Goal: Task Accomplishment & Management: Manage account settings

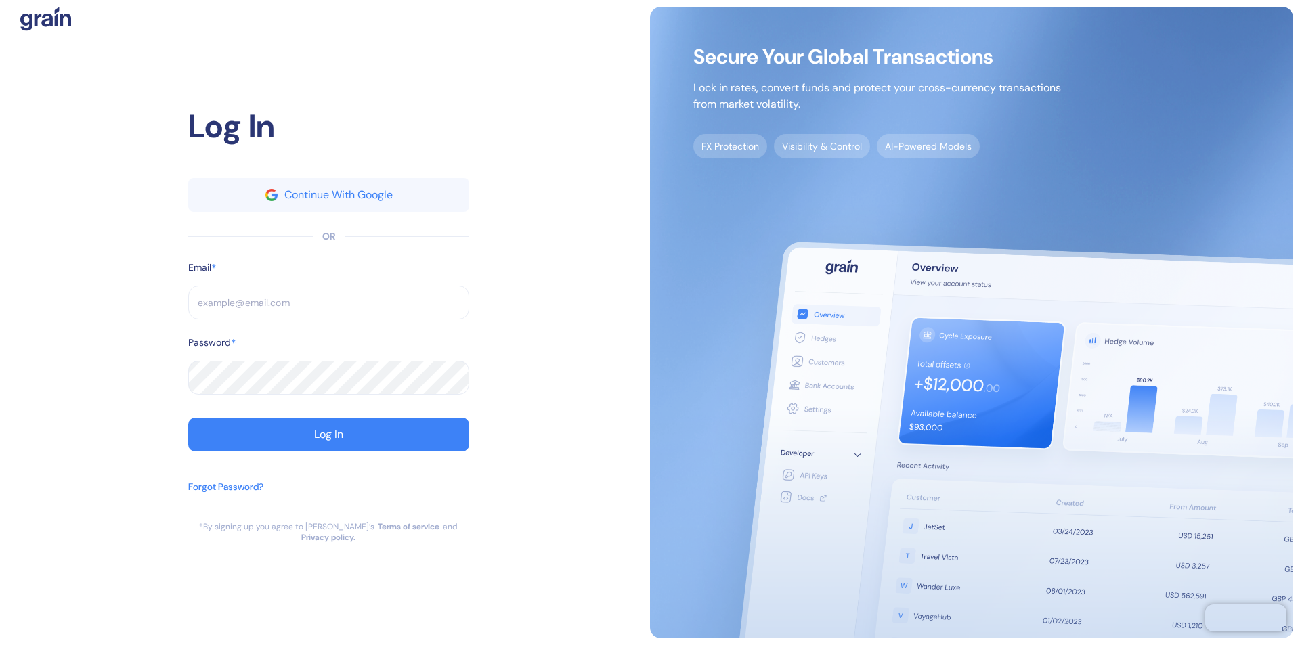
click at [328, 308] on input "text" at bounding box center [328, 303] width 281 height 34
type input "suppo"
type input "support@"
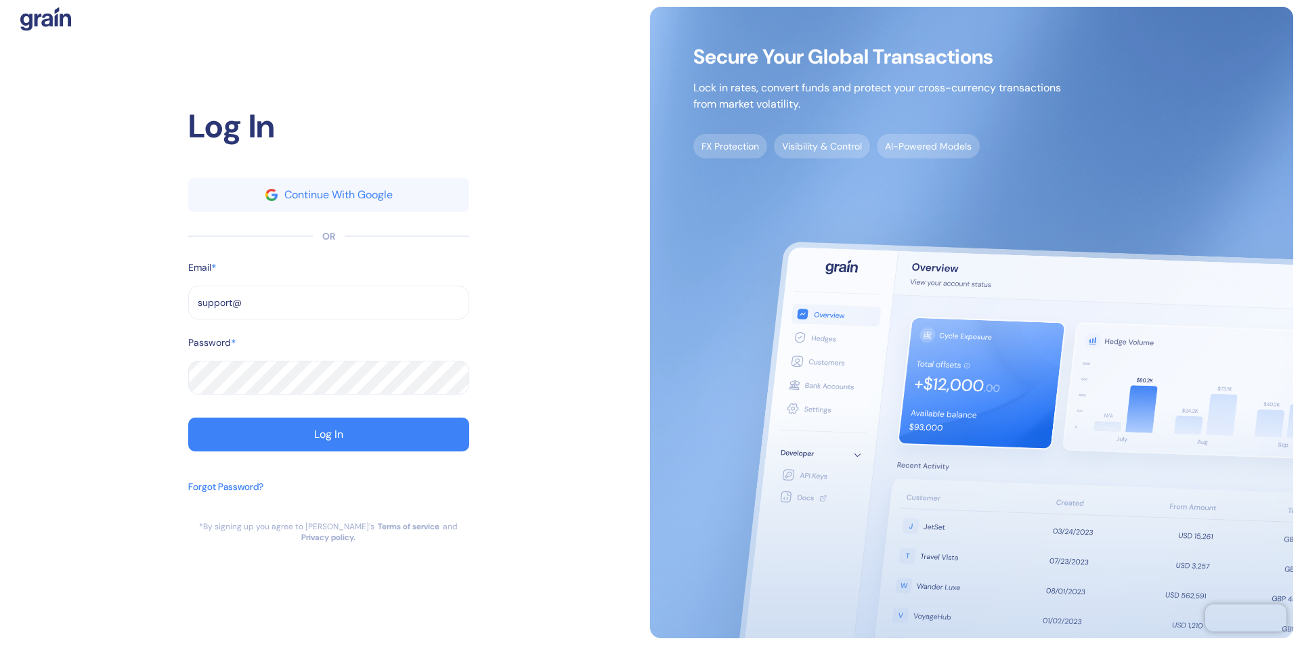
type input "support@t"
type input "[EMAIL_ADDRESS][DOMAIN_NAME]"
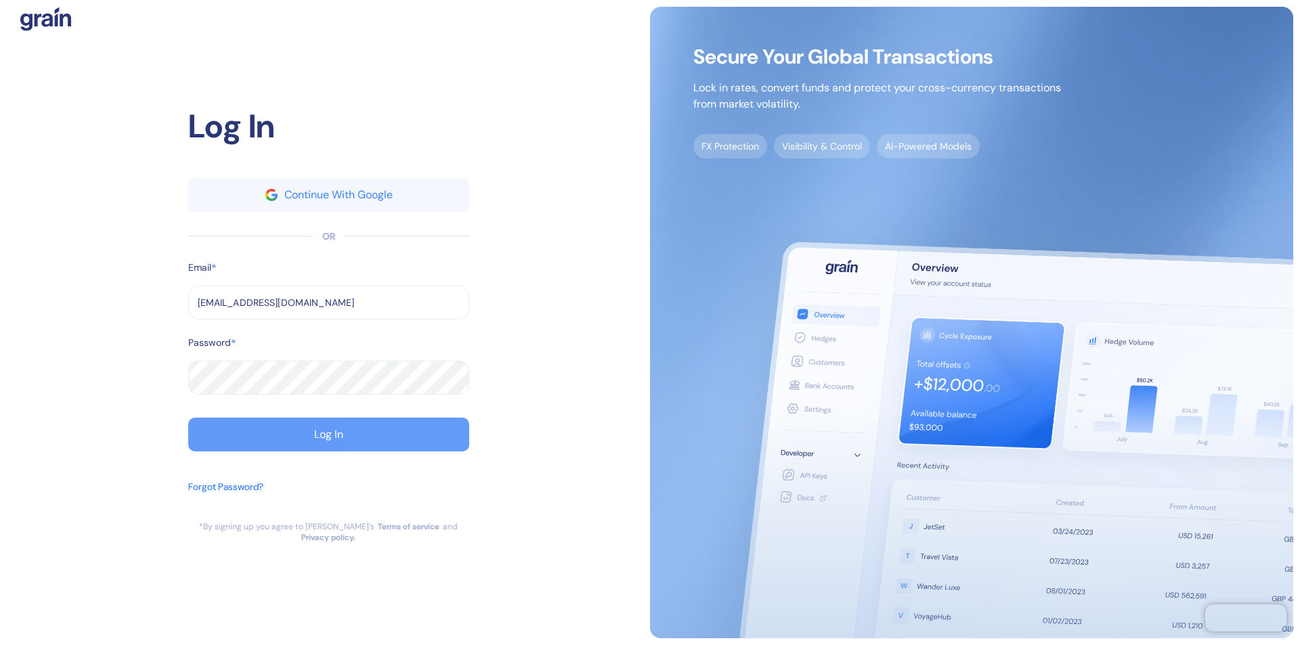
click at [328, 440] on div "Log In" at bounding box center [328, 434] width 29 height 11
